Goal: Task Accomplishment & Management: Manage account settings

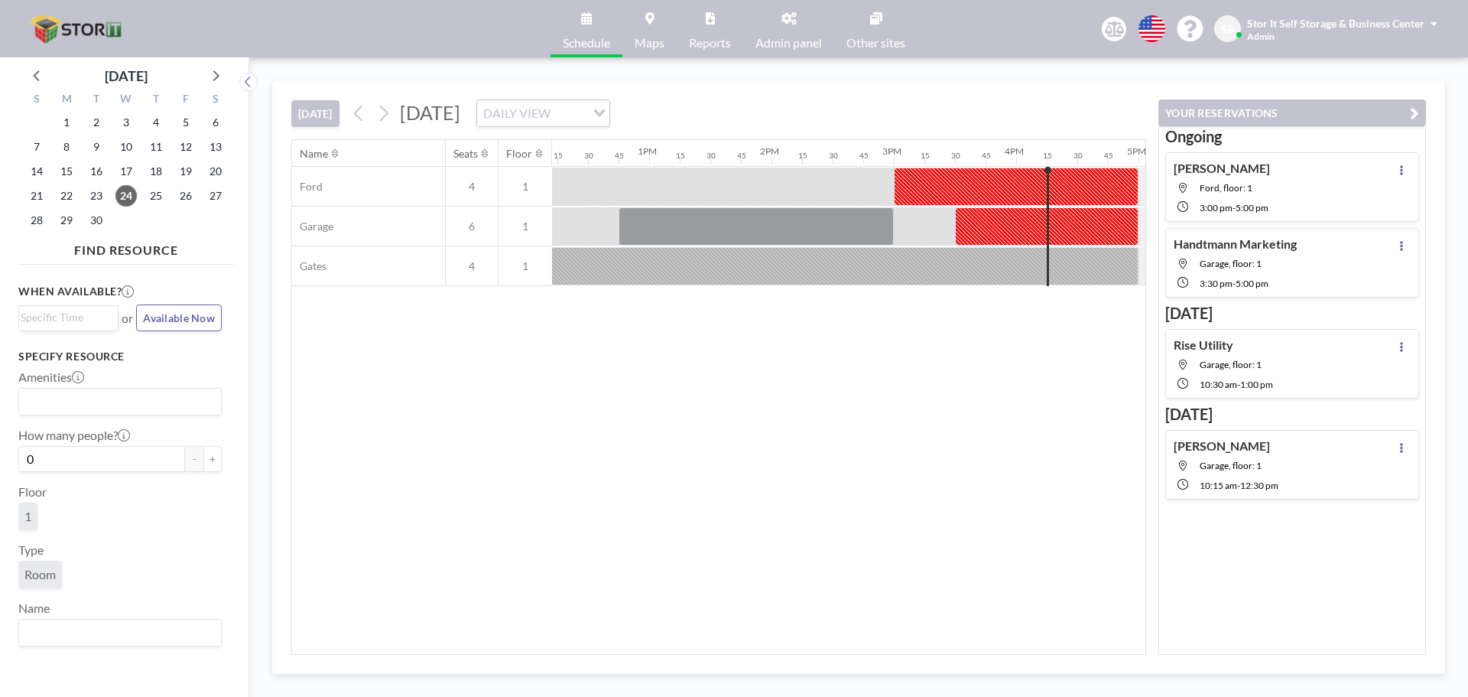
scroll to position [0, 1499]
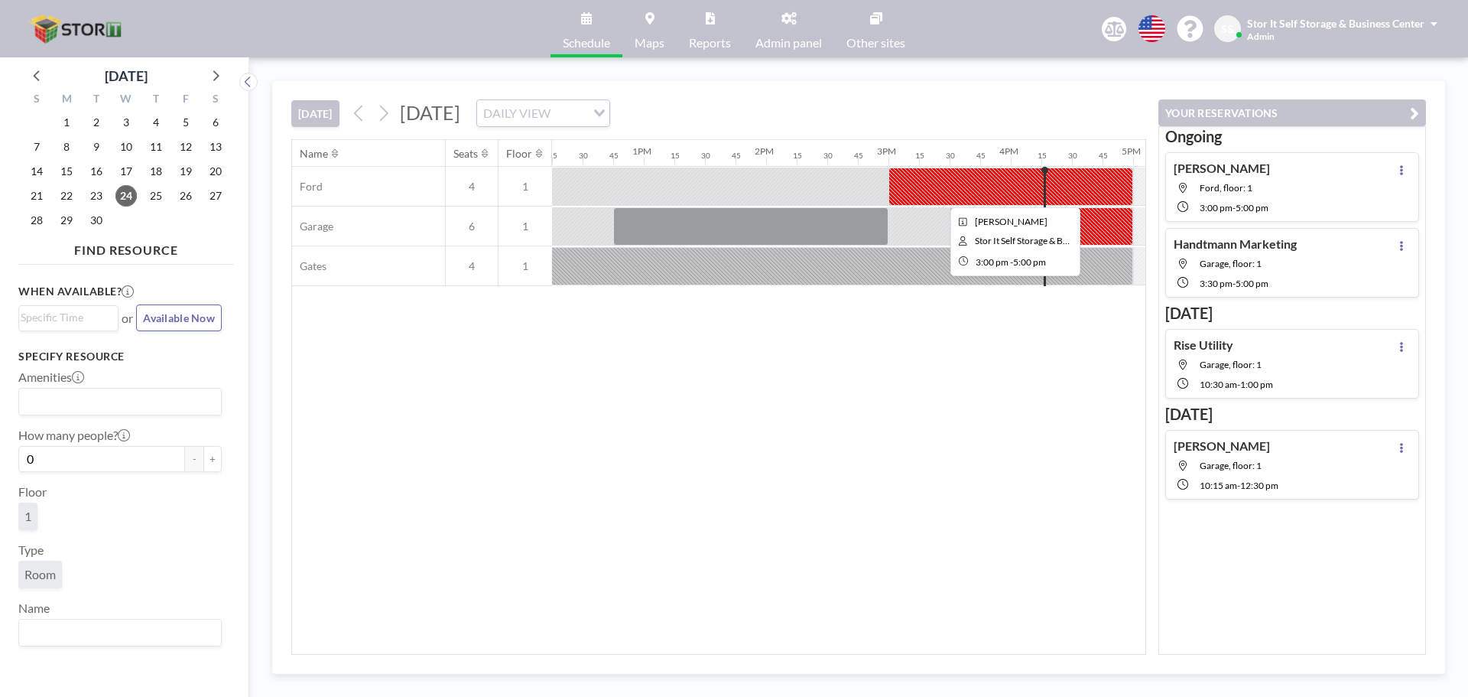
click at [992, 195] on div at bounding box center [1011, 186] width 245 height 38
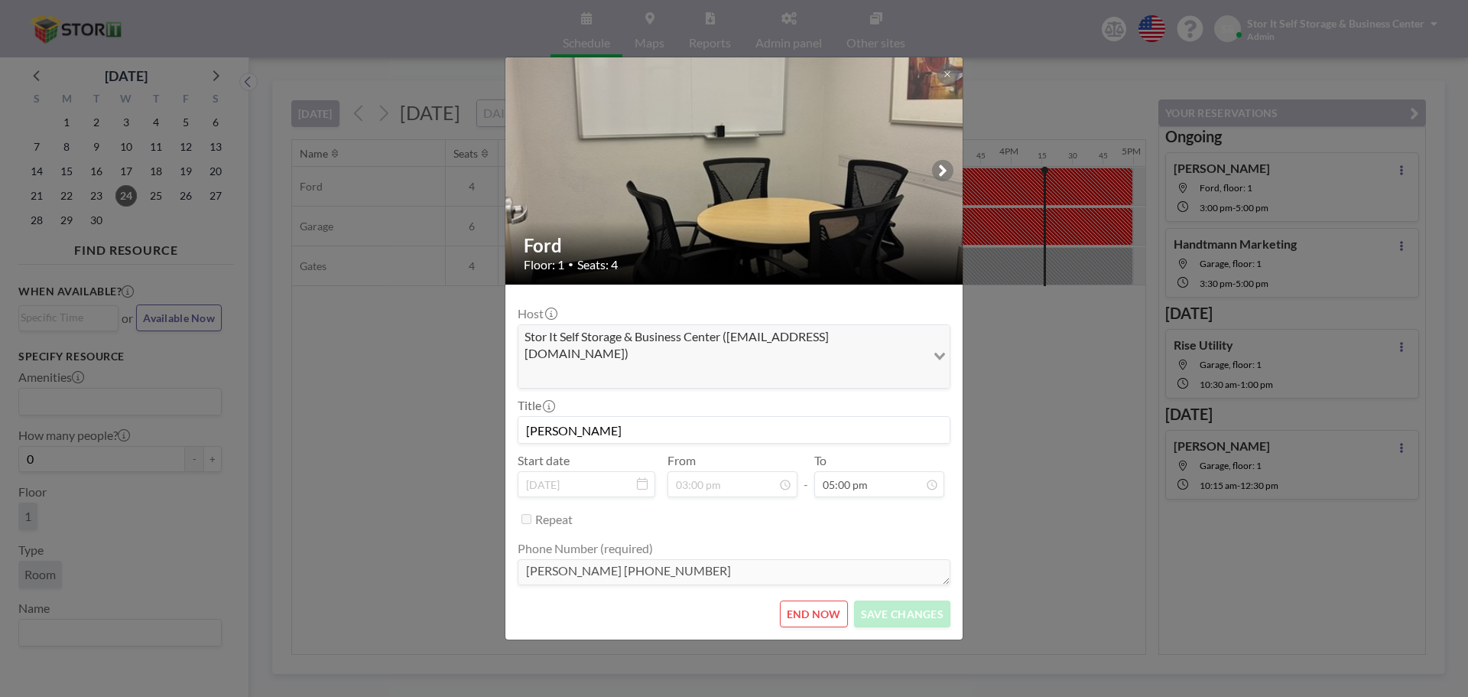
click at [992, 195] on div "Ford Floor: 1 • Seats: 4 Host Stor It Self Storage & Business Center ([EMAIL_AD…" at bounding box center [734, 348] width 1468 height 697
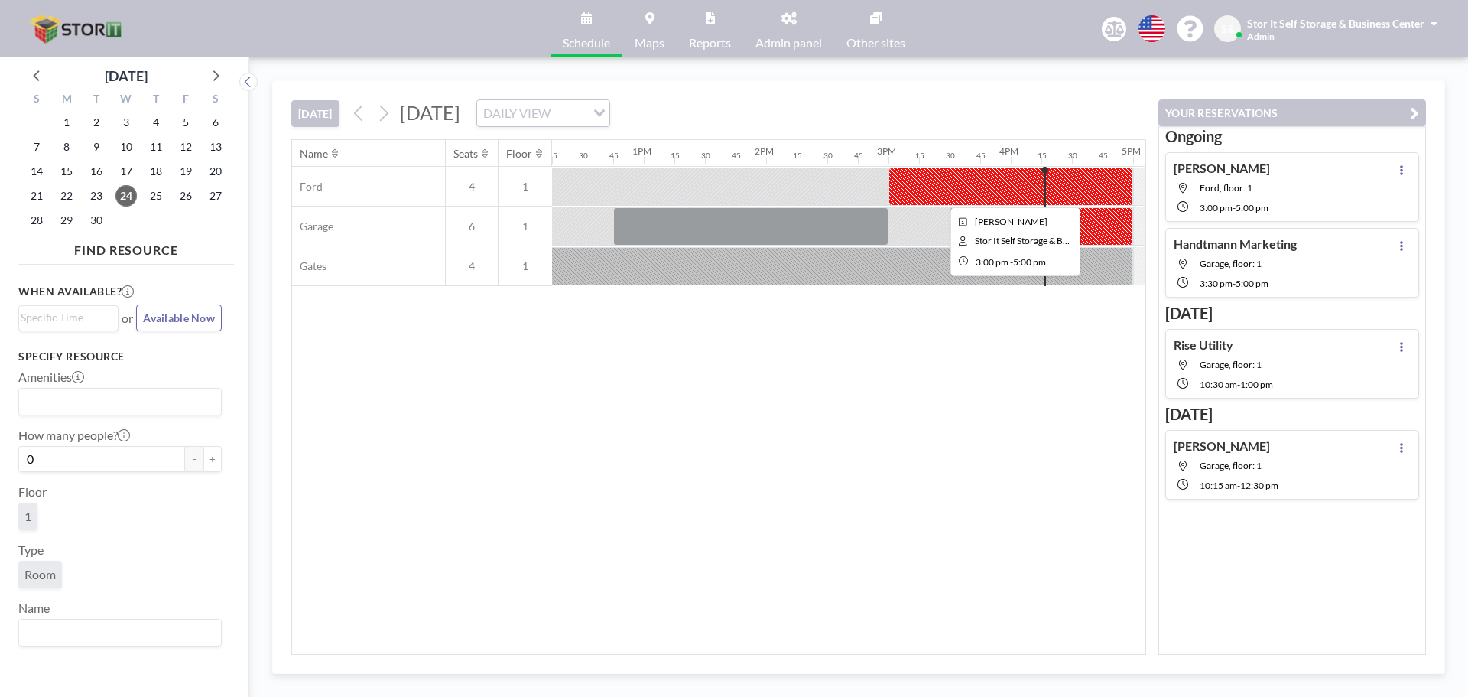
click at [992, 195] on div at bounding box center [1011, 186] width 245 height 38
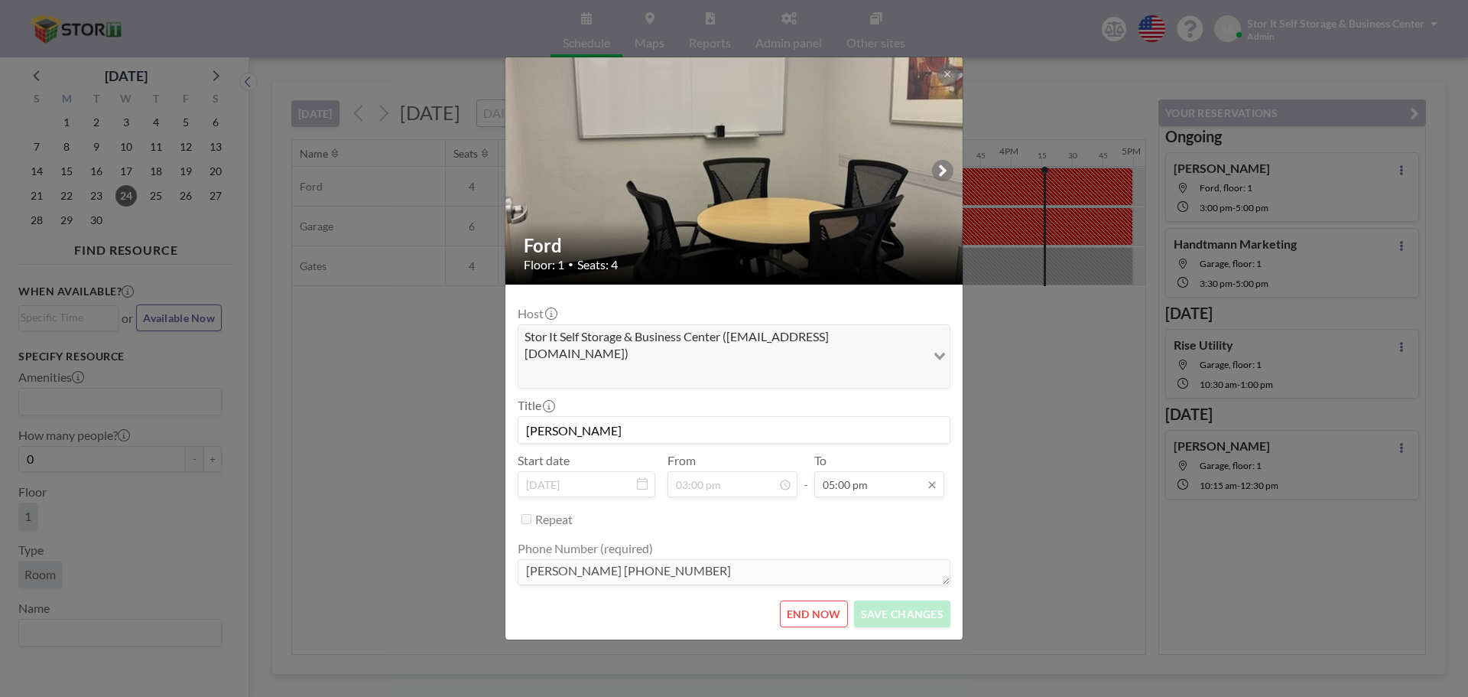
scroll to position [618, 0]
drag, startPoint x: 870, startPoint y: 465, endPoint x: 849, endPoint y: 458, distance: 22.5
click at [868, 471] on input "05:00 pm" at bounding box center [879, 484] width 130 height 26
click at [814, 361] on div "04:15 pm" at bounding box center [861, 375] width 179 height 28
click at [908, 600] on button "SAVE CHANGES" at bounding box center [902, 613] width 96 height 27
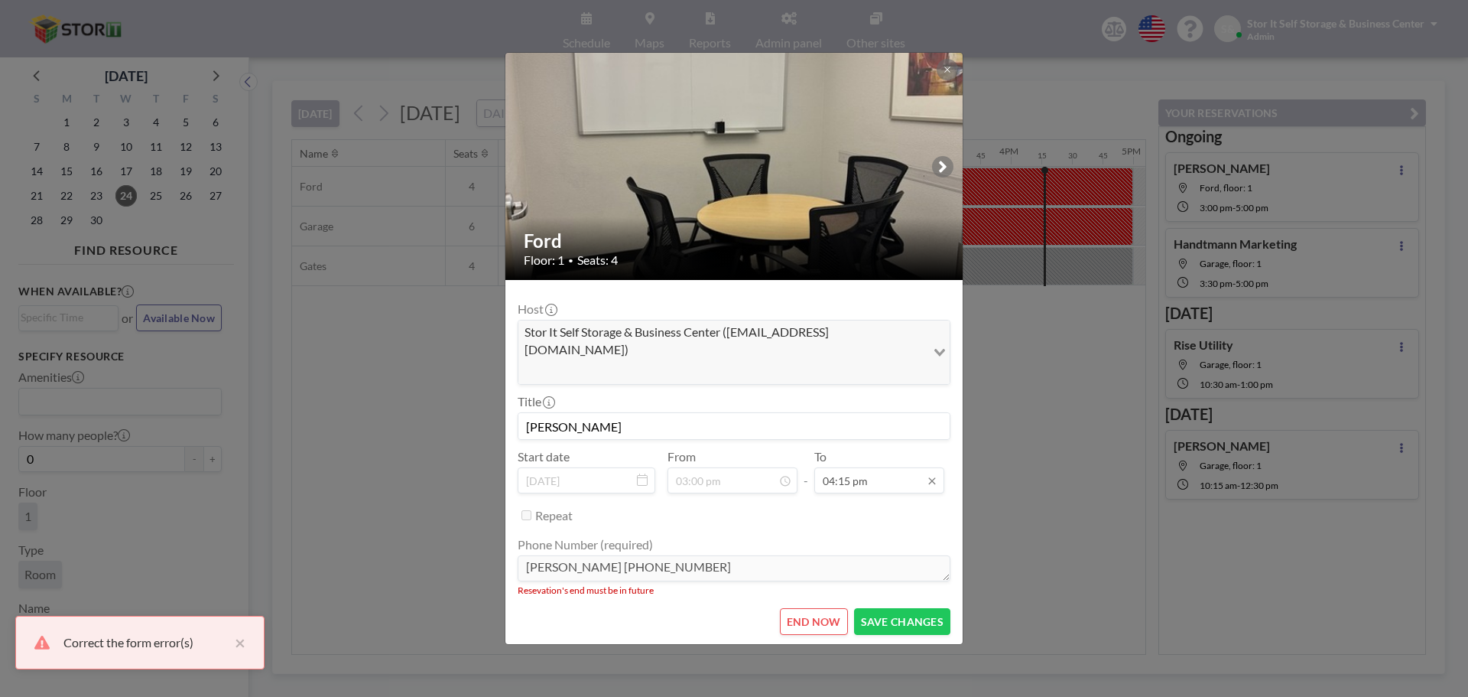
click at [864, 467] on input "04:15 pm" at bounding box center [879, 480] width 130 height 26
click at [848, 385] on div "04:30 pm" at bounding box center [861, 399] width 179 height 28
type input "04:30 pm"
click at [891, 608] on button "SAVE CHANGES" at bounding box center [902, 621] width 96 height 27
